Goal: Task Accomplishment & Management: Use online tool/utility

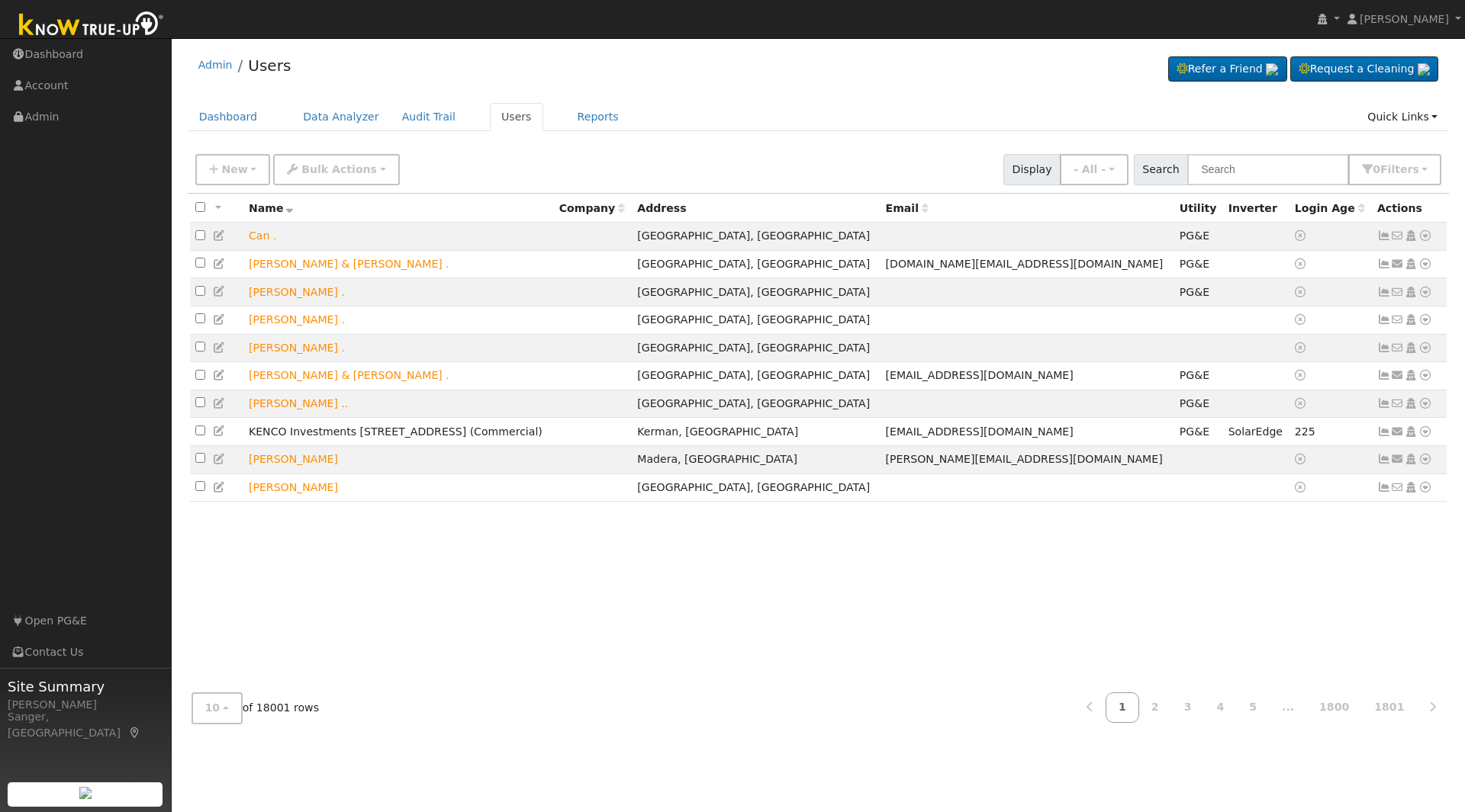
click at [1261, 161] on input "text" at bounding box center [1268, 169] width 162 height 31
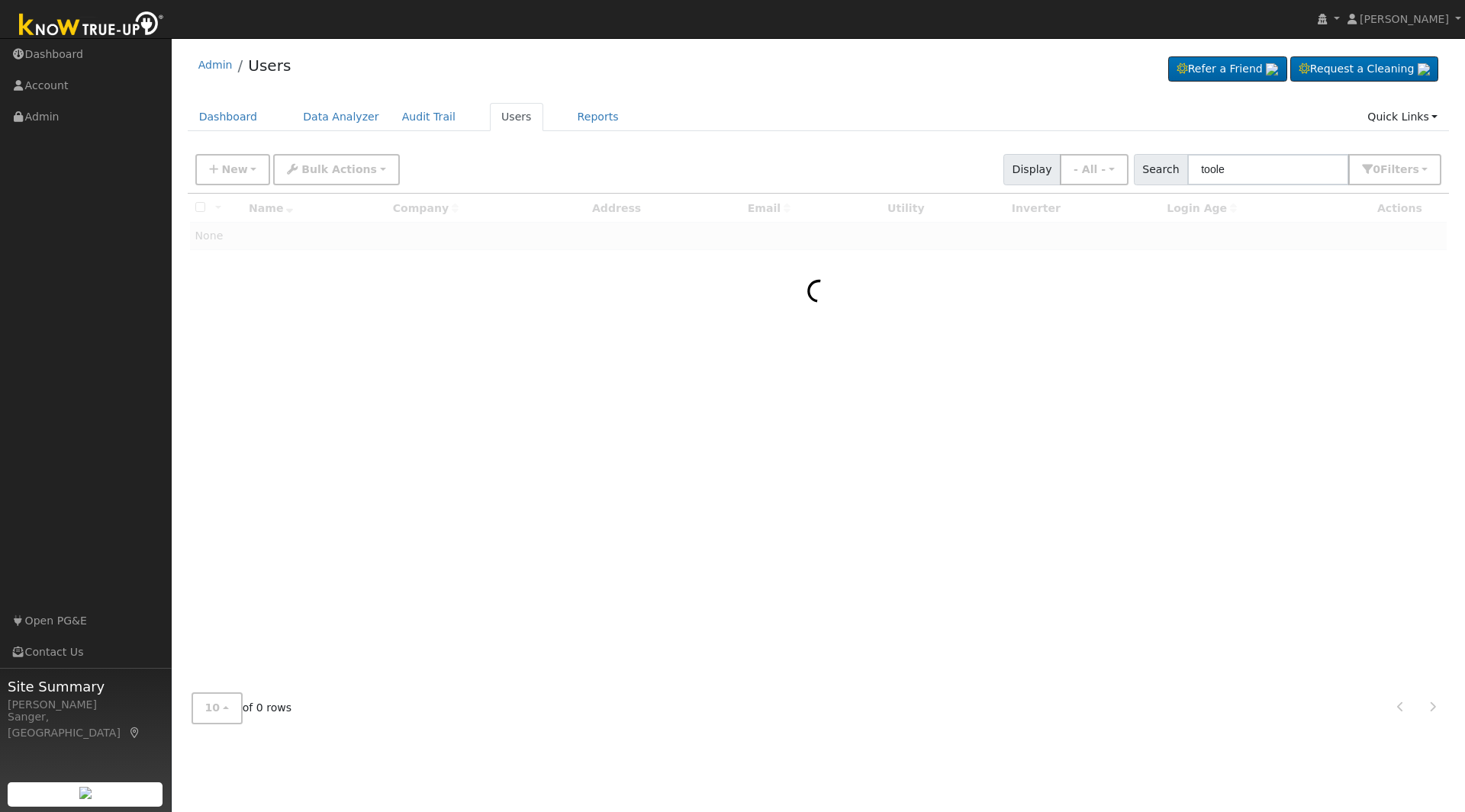
type input "toole"
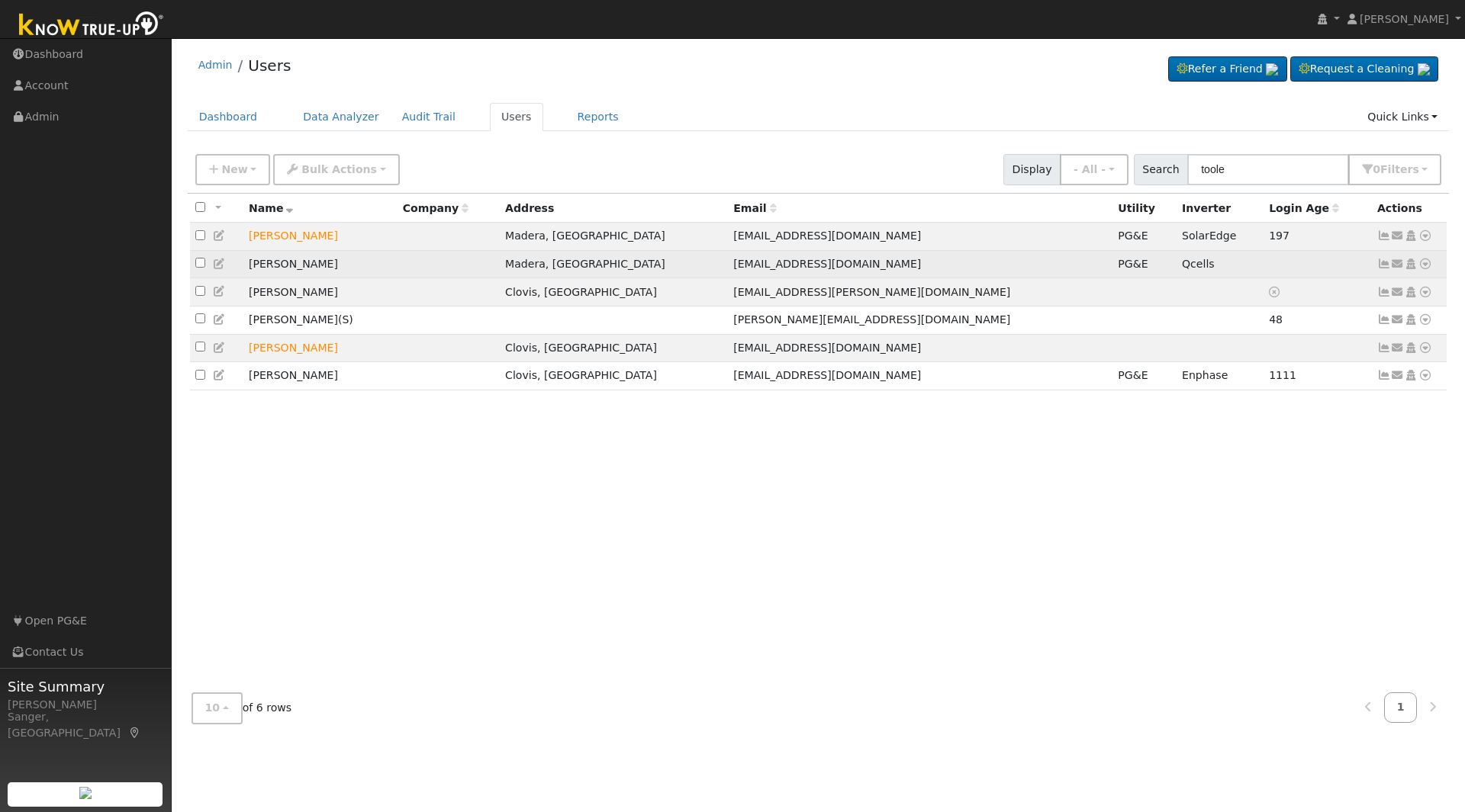
click at [1429, 265] on icon at bounding box center [1425, 264] width 14 height 11
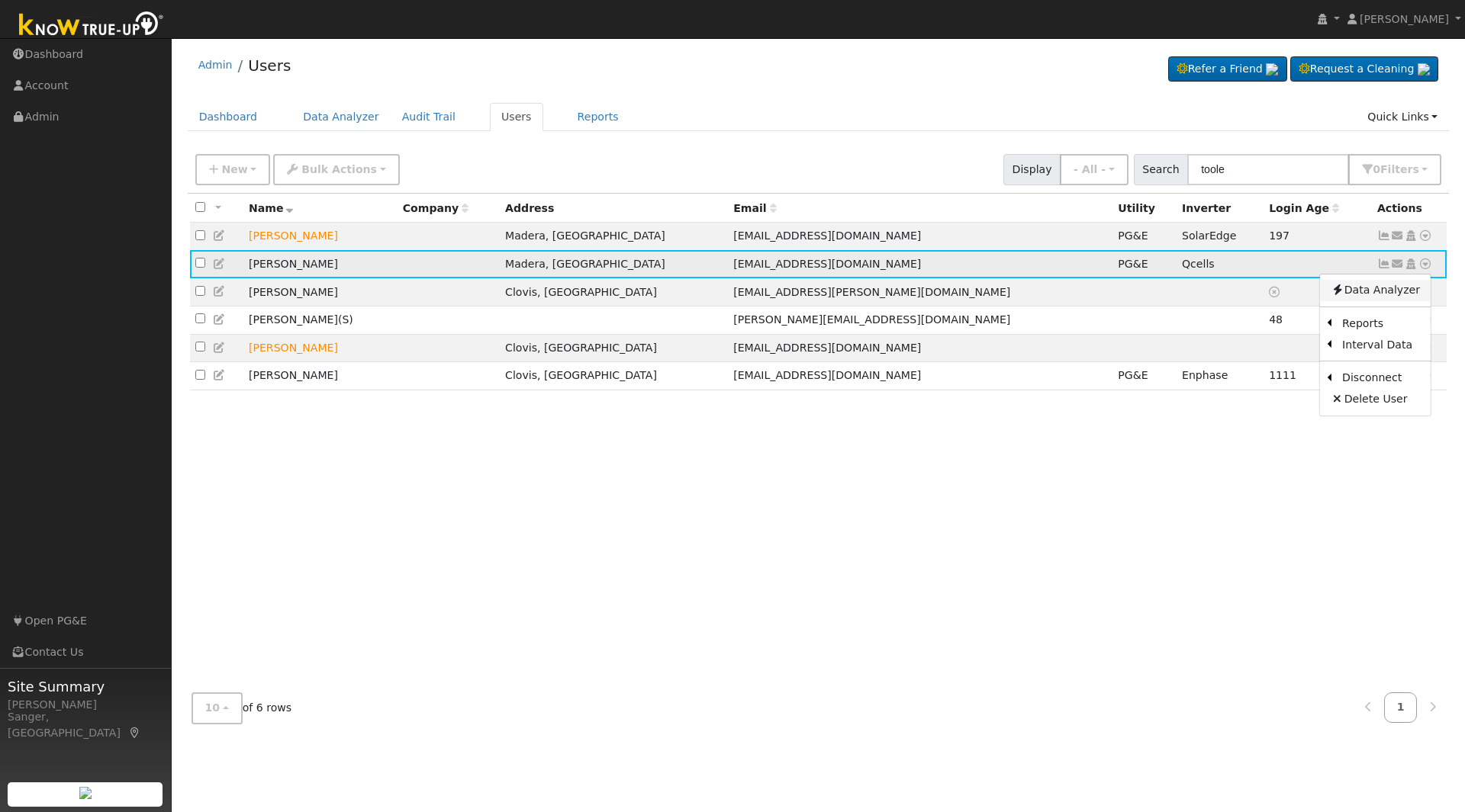
click at [1393, 298] on link "Data Analyzer" at bounding box center [1375, 290] width 110 height 21
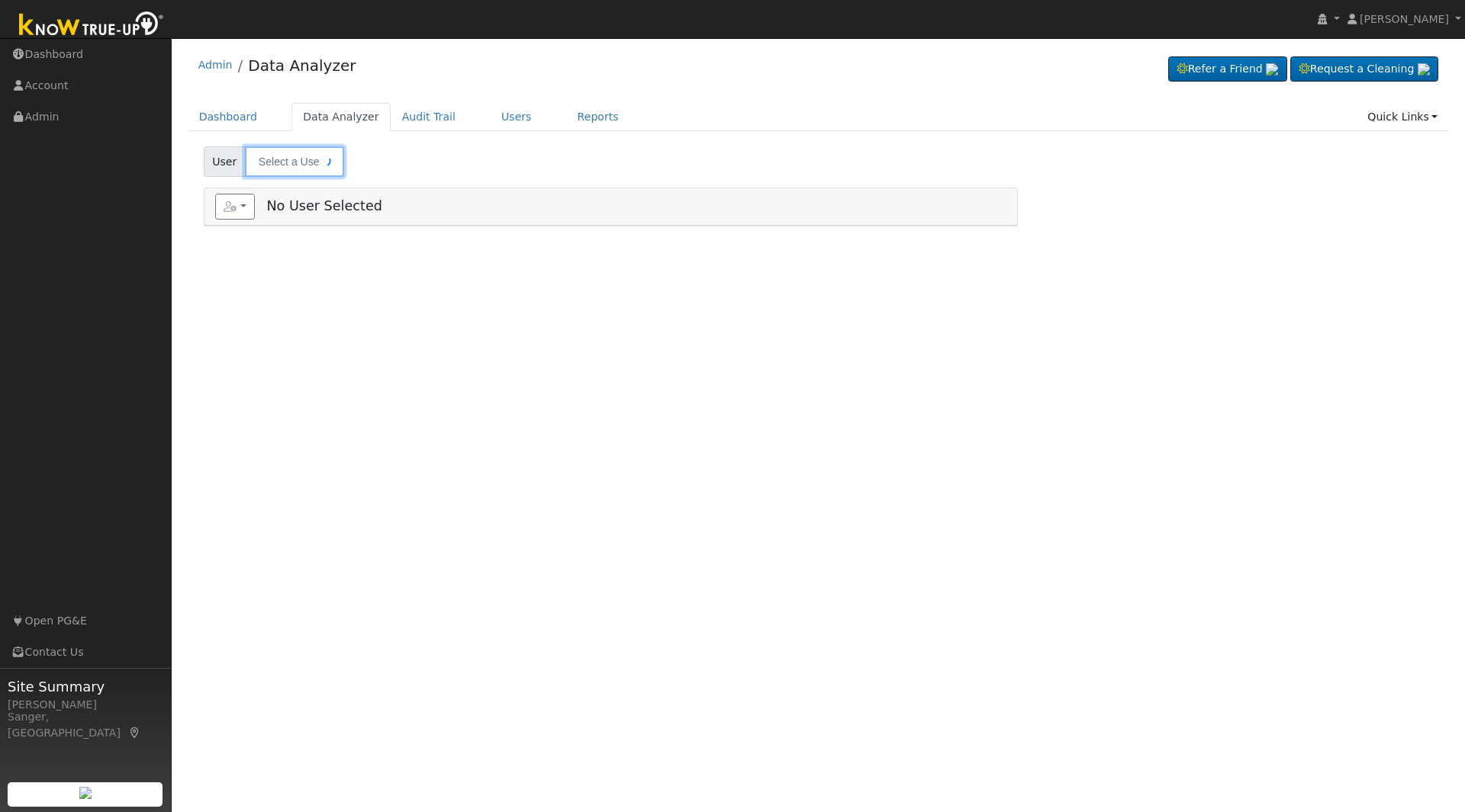
type input "[PERSON_NAME]"
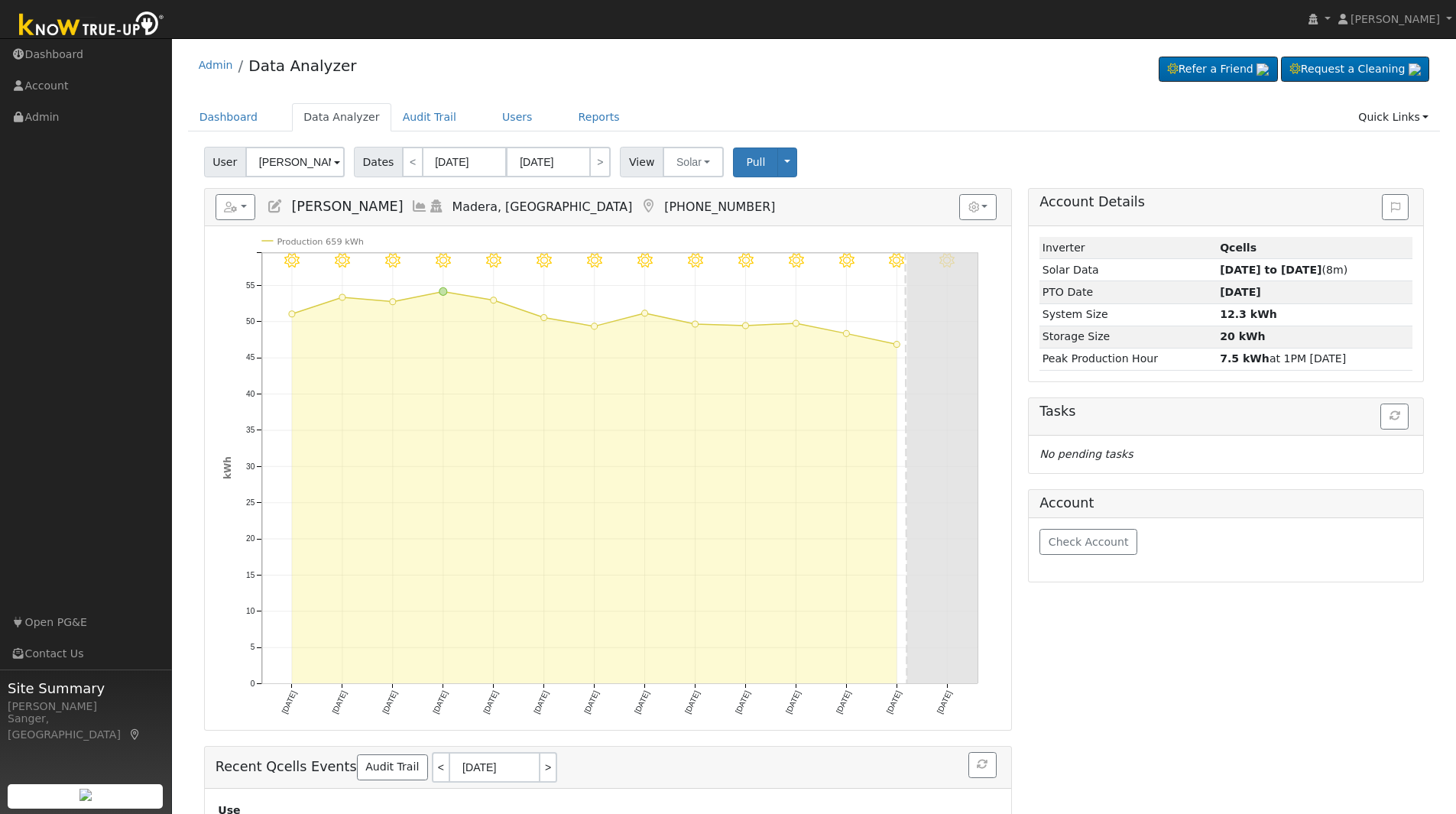
click at [411, 203] on icon at bounding box center [420, 206] width 17 height 14
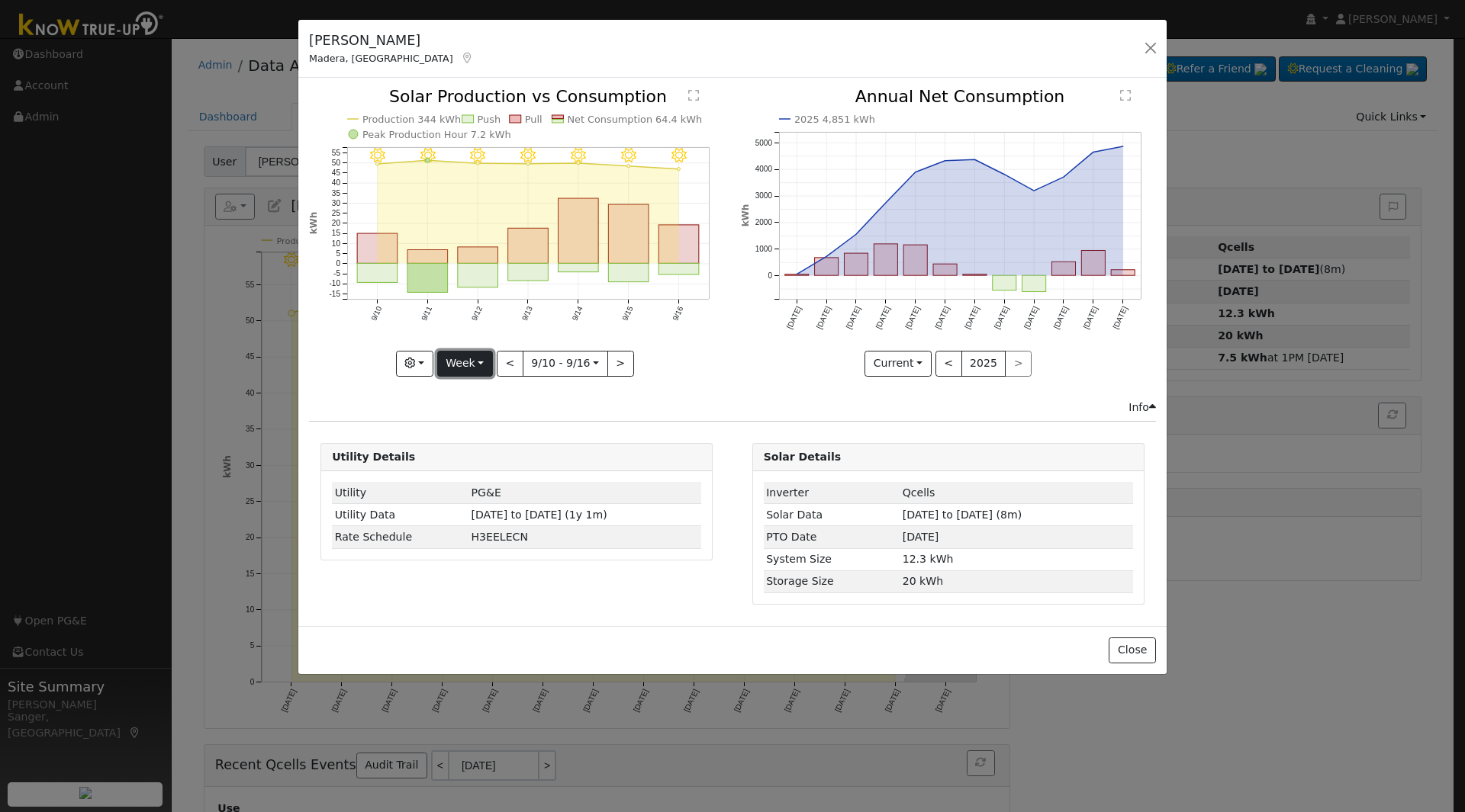
click at [472, 361] on button "Week" at bounding box center [465, 364] width 56 height 26
click at [469, 457] on link "Year" at bounding box center [490, 458] width 106 height 21
type input "2024-09-01"
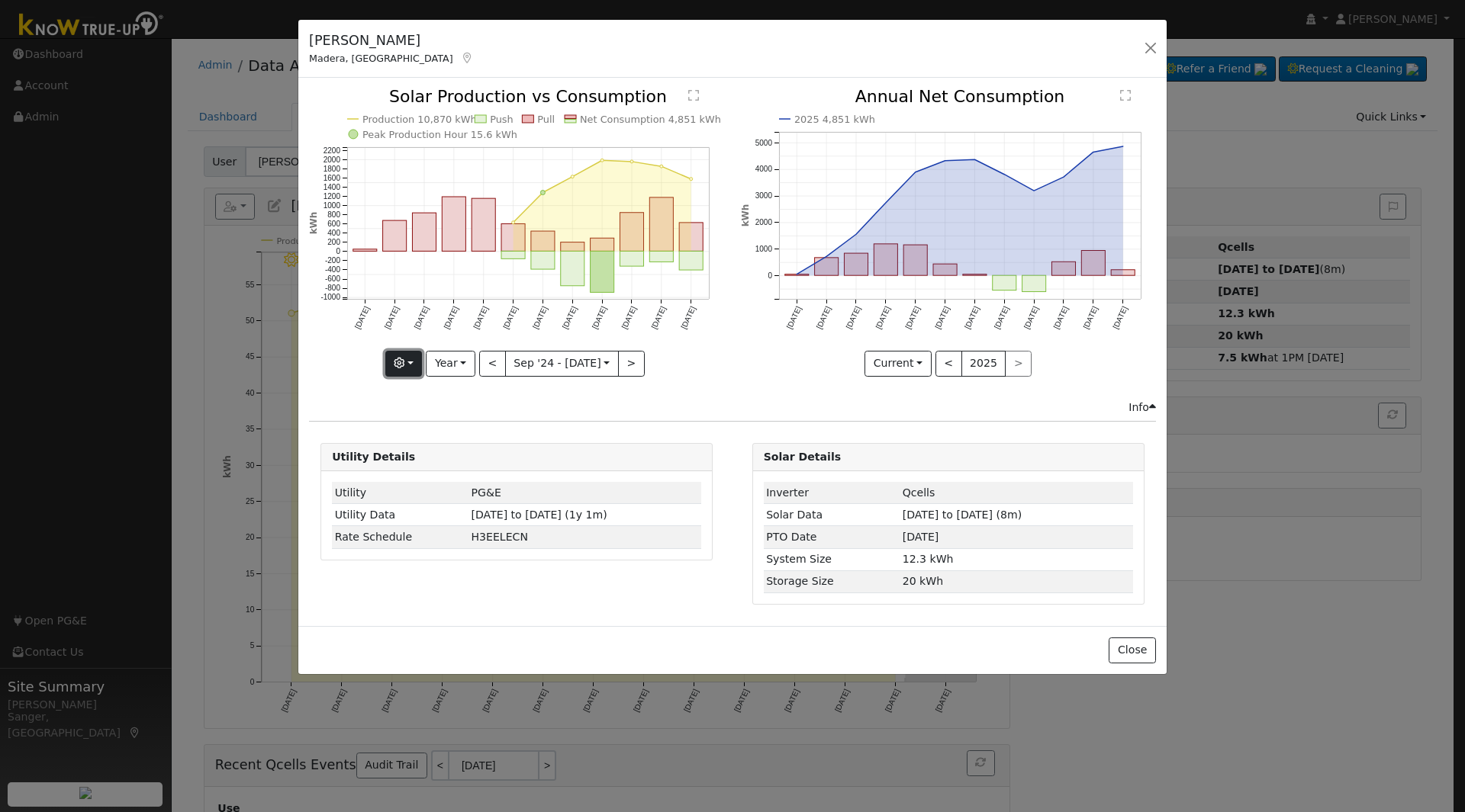
click at [401, 359] on icon "button" at bounding box center [399, 363] width 11 height 11
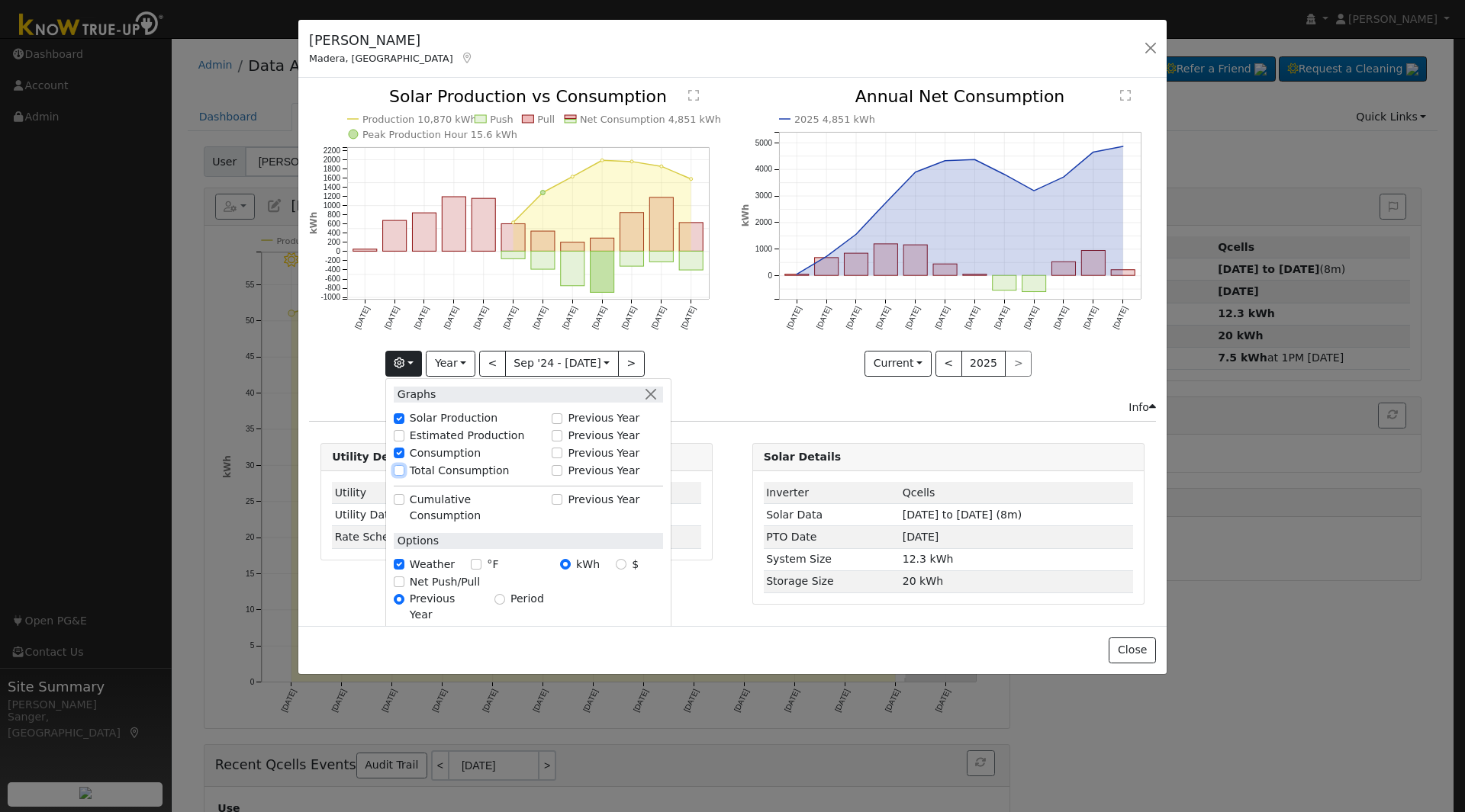
click at [403, 466] on input "Total Consumption" at bounding box center [399, 471] width 11 height 11
checkbox input "true"
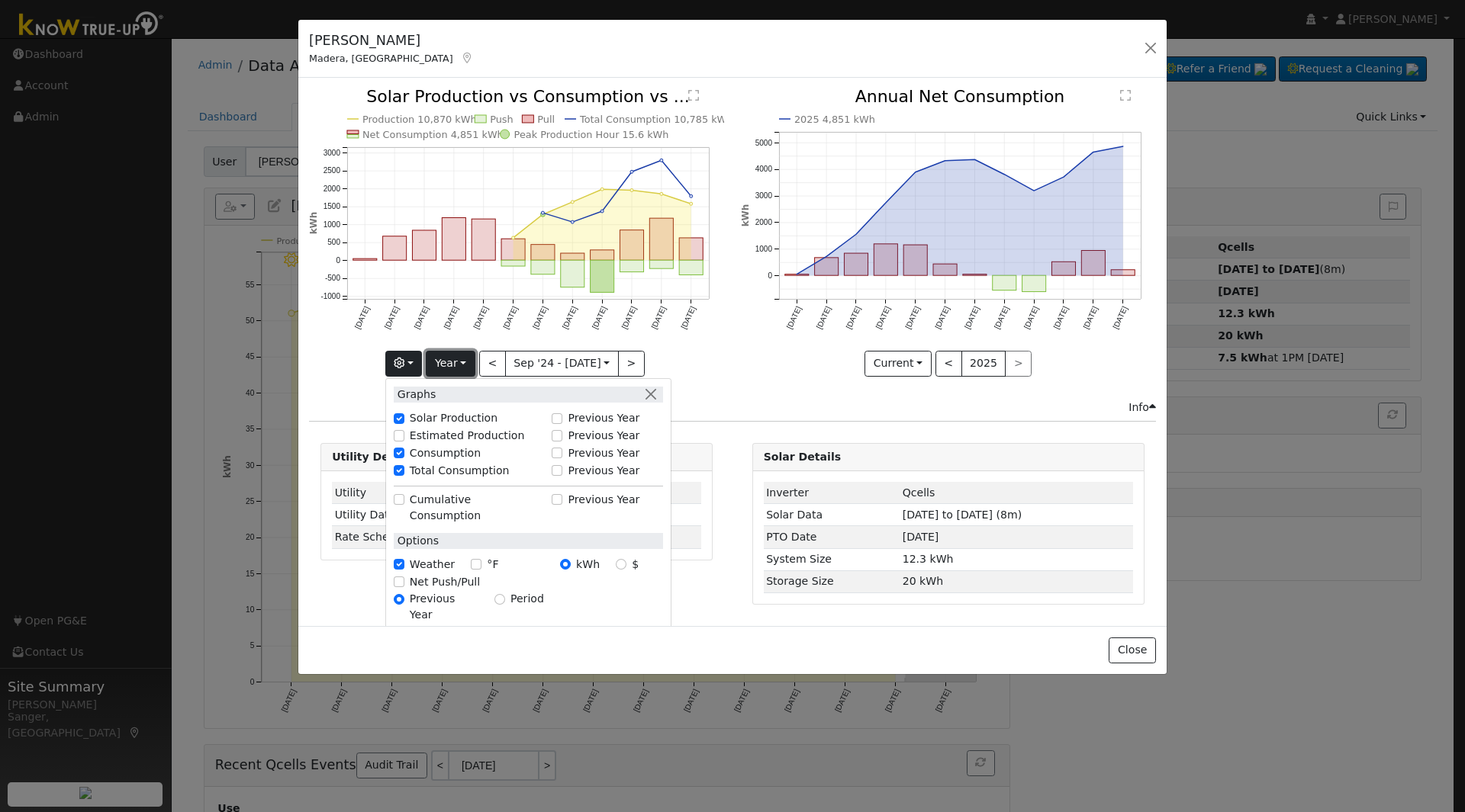
click at [453, 357] on button "Year" at bounding box center [450, 364] width 49 height 26
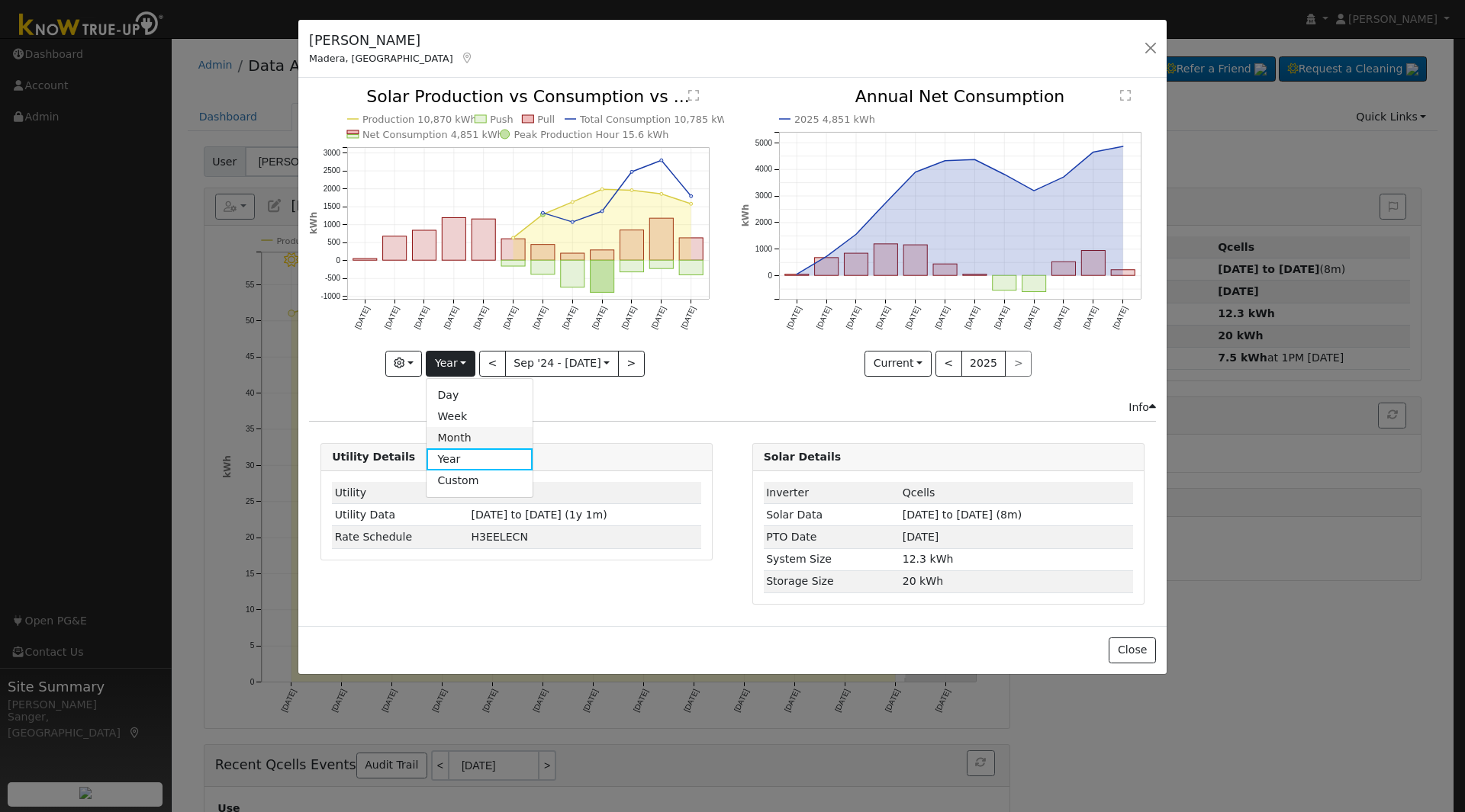
click at [453, 437] on link "Month" at bounding box center [480, 437] width 106 height 21
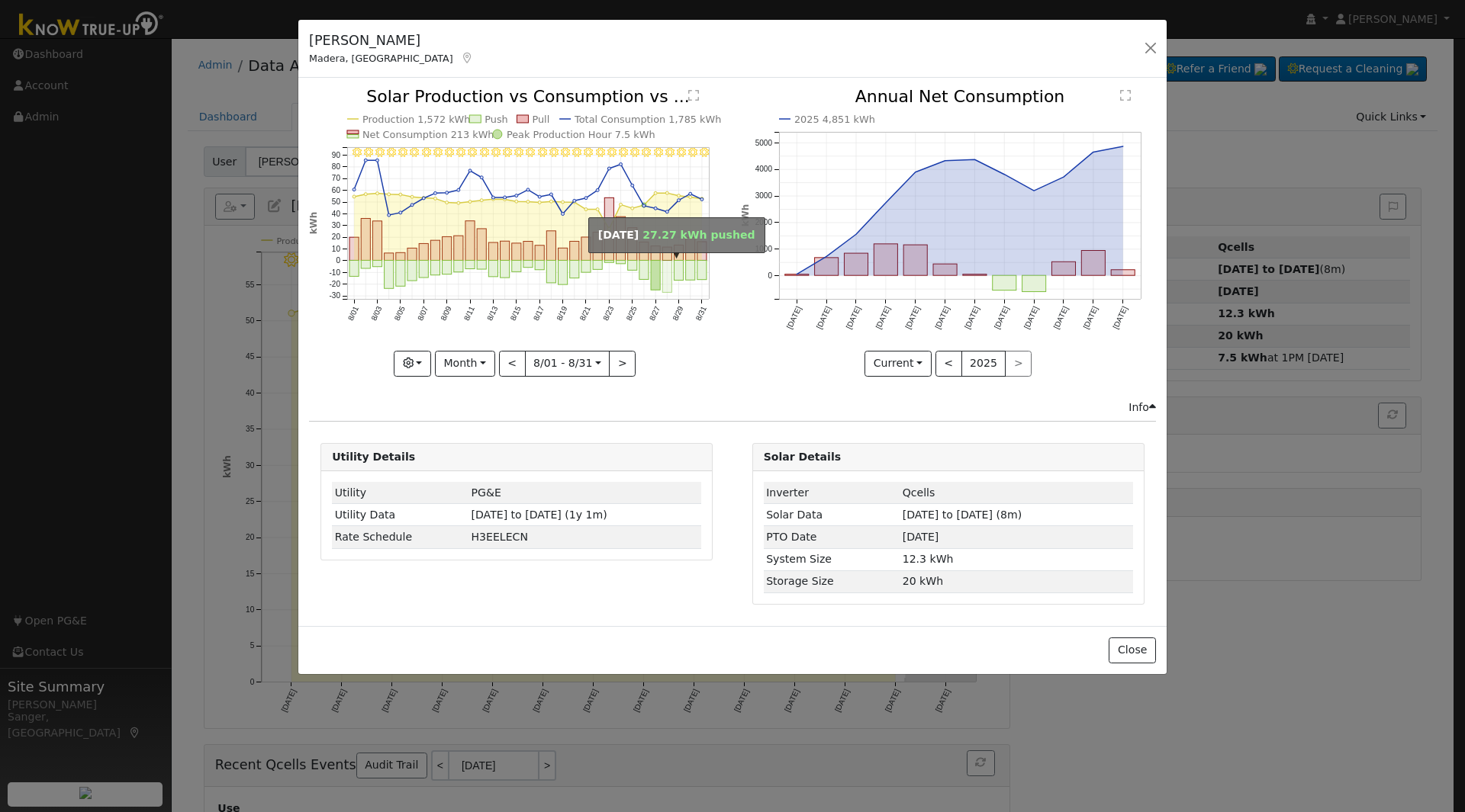
click at [664, 277] on rect "onclick=""" at bounding box center [668, 277] width 9 height 32
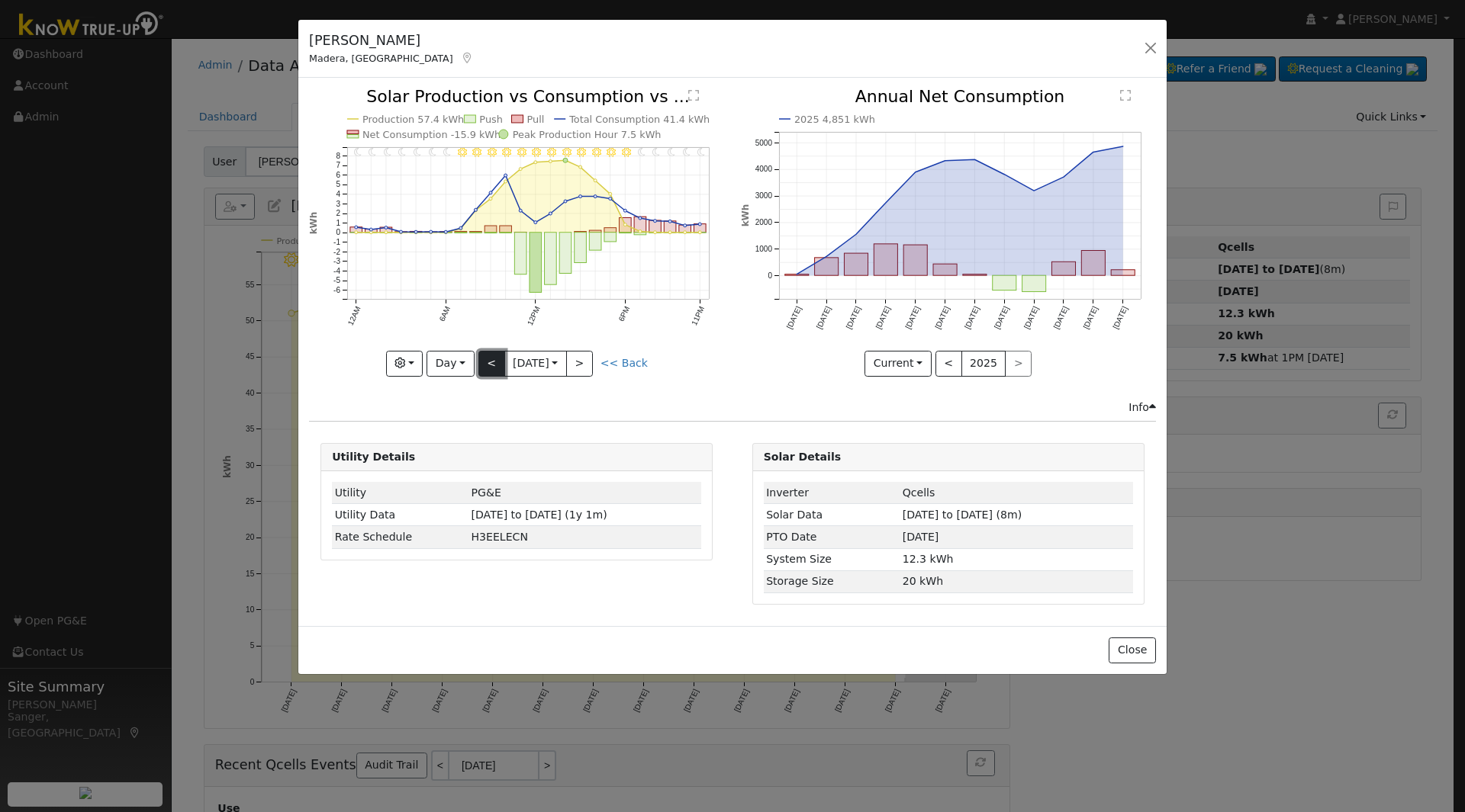
click at [486, 365] on button "<" at bounding box center [491, 364] width 26 height 26
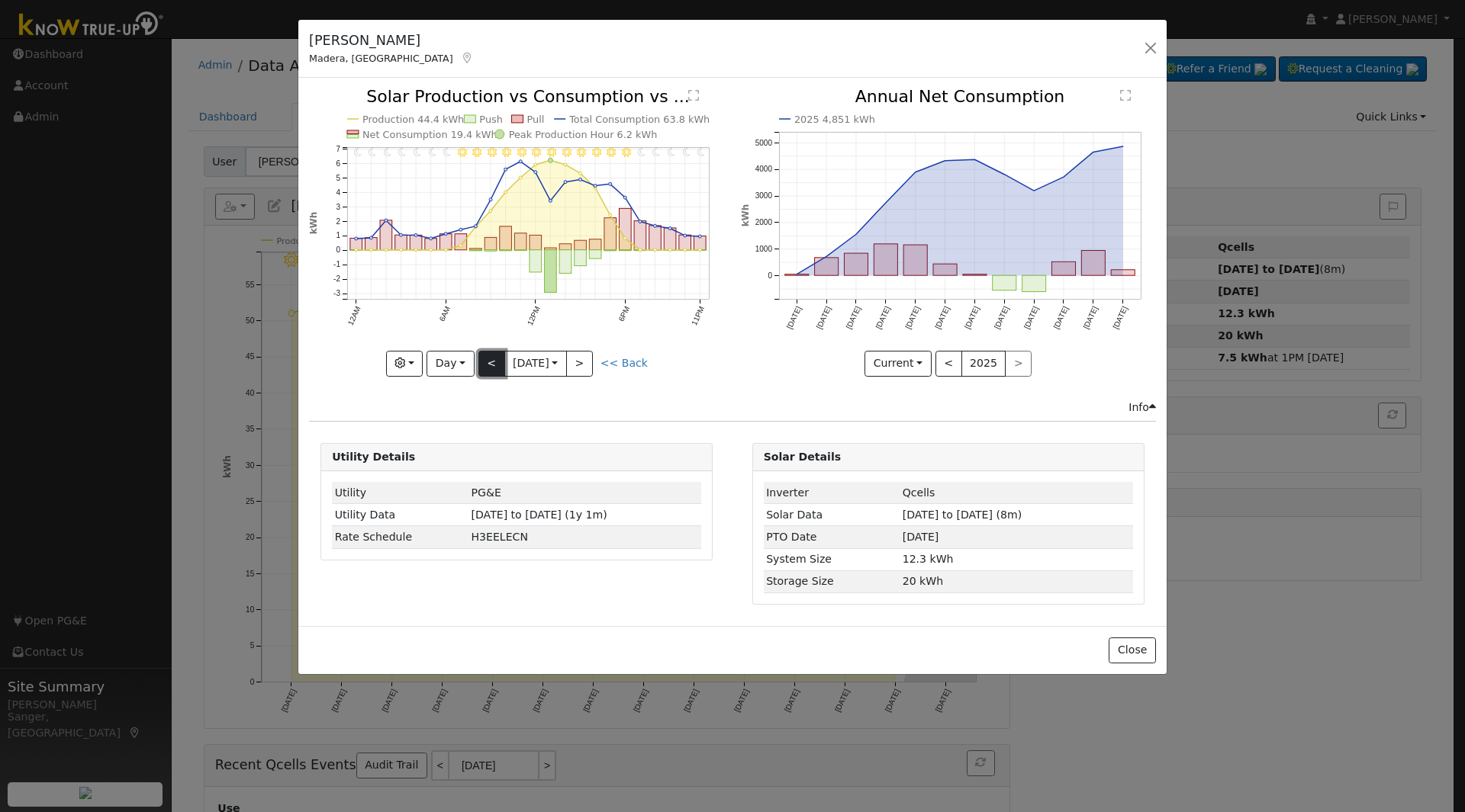
click at [486, 365] on button "<" at bounding box center [491, 364] width 26 height 26
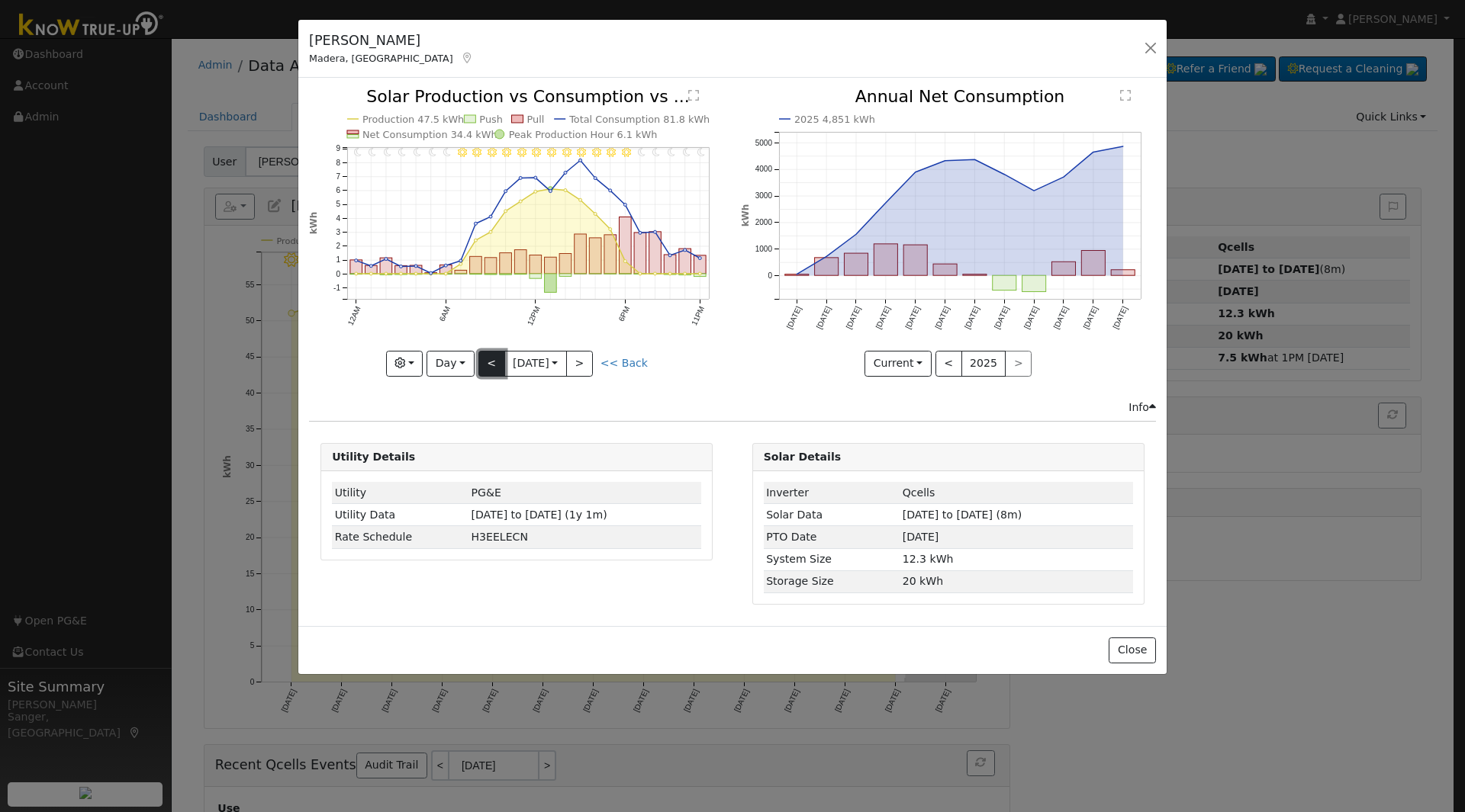
click at [486, 365] on button "<" at bounding box center [491, 364] width 26 height 26
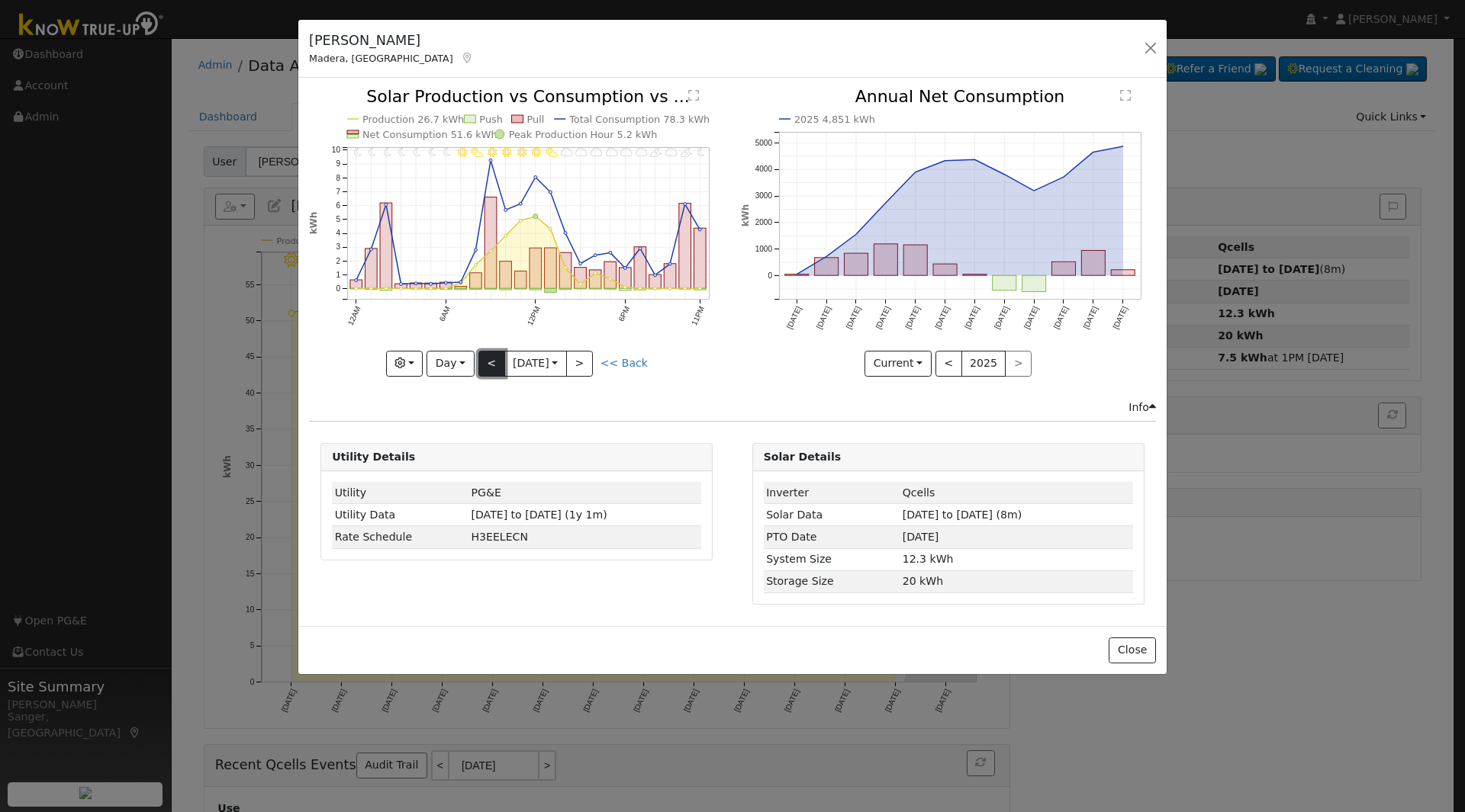
click at [486, 365] on button "<" at bounding box center [491, 364] width 26 height 26
type input "2025-08-22"
